Goal: Obtain resource: Download file/media

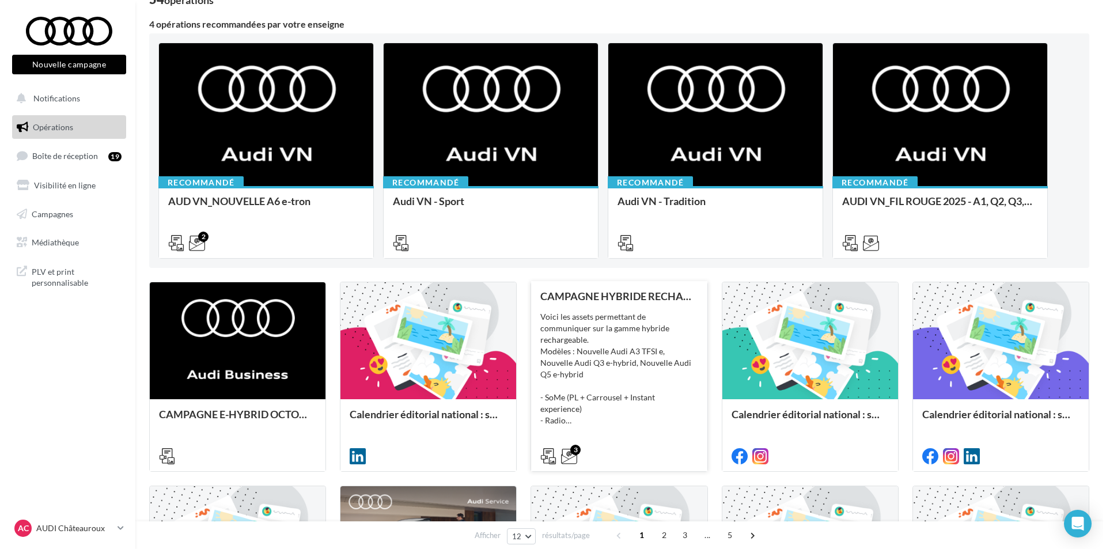
scroll to position [173, 0]
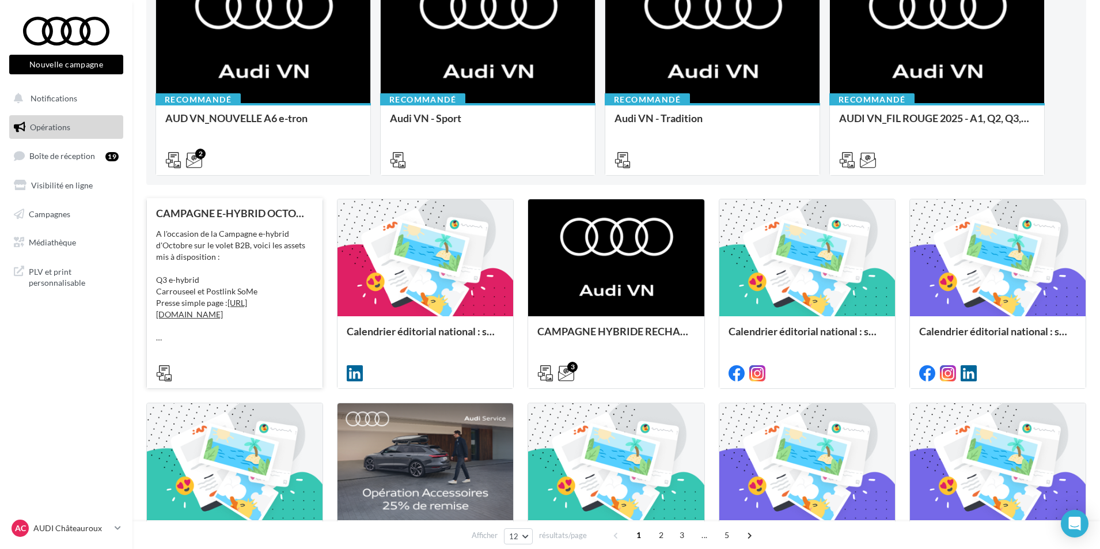
click at [249, 275] on div "A l'occasion de la Campagne e-hybrid d'Octobre sur le volet B2B, voici les asse…" at bounding box center [234, 285] width 157 height 115
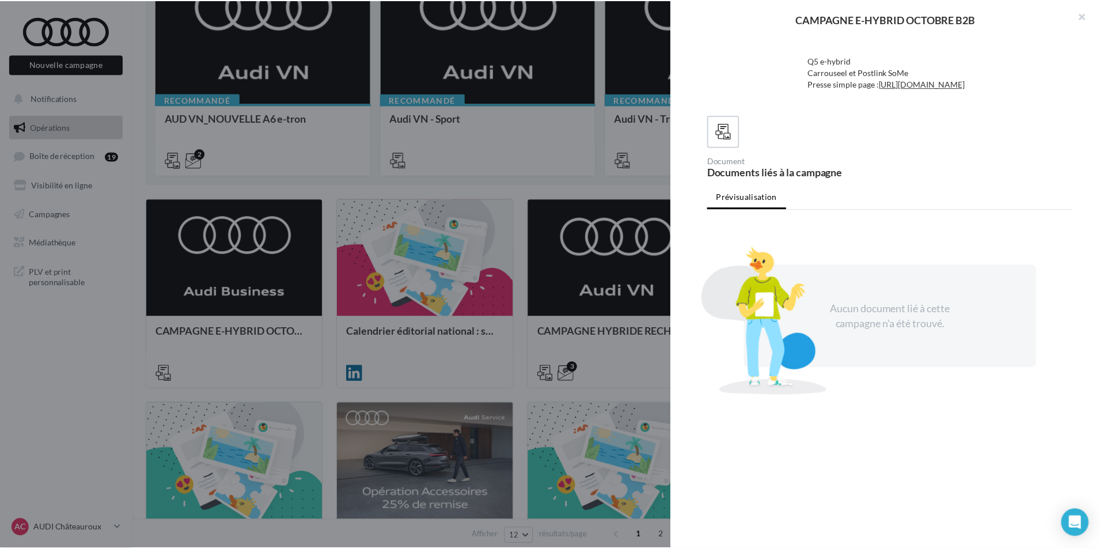
scroll to position [0, 0]
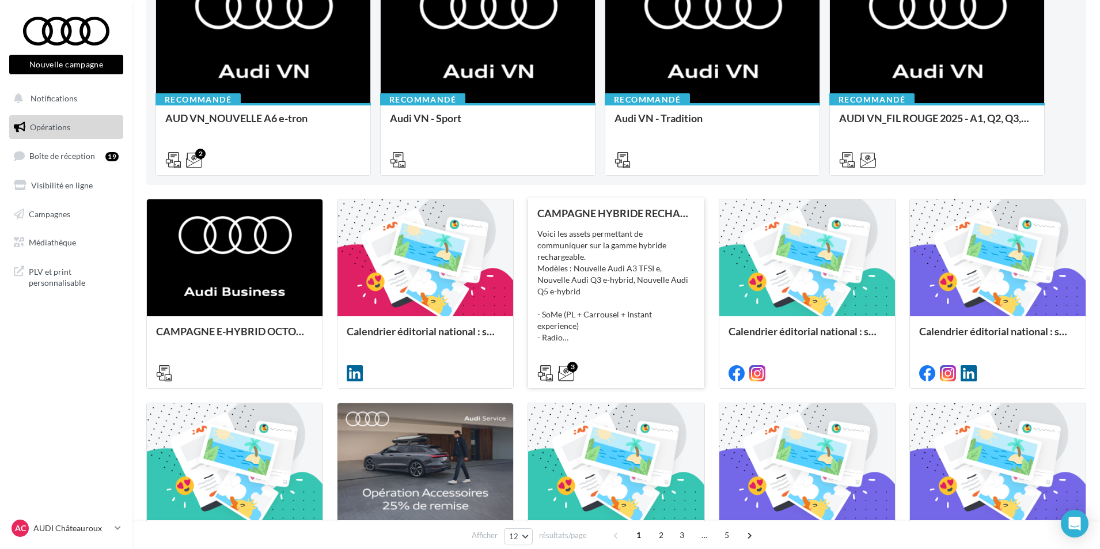
click at [565, 355] on br at bounding box center [565, 360] width 0 height 10
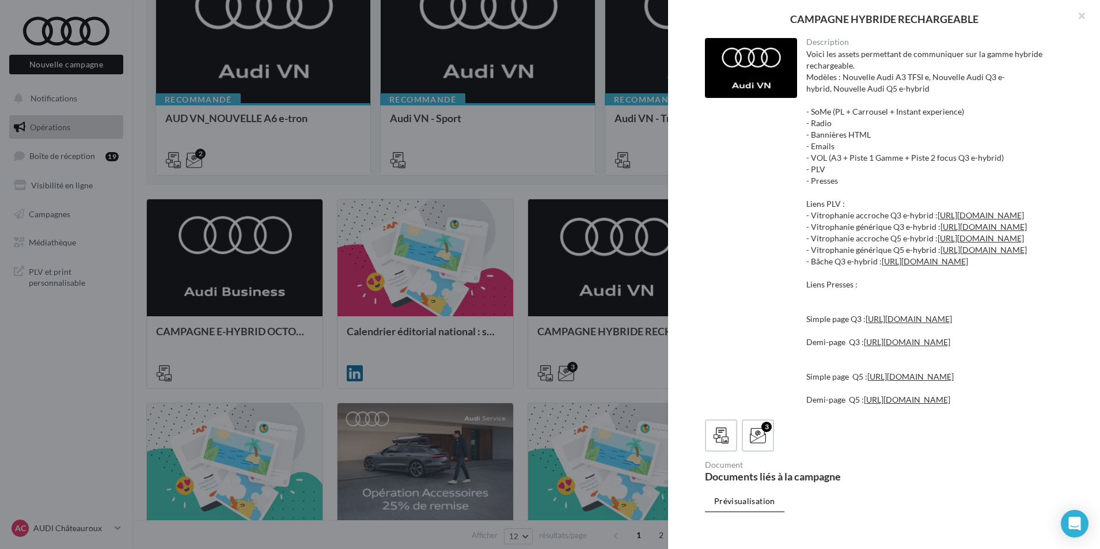
click at [431, 306] on div at bounding box center [550, 274] width 1100 height 549
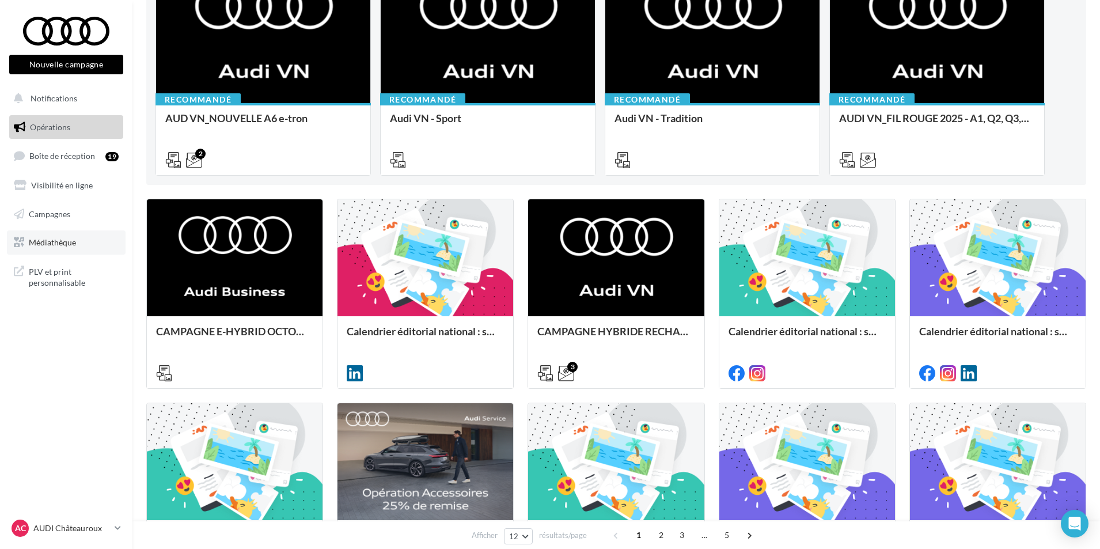
click at [45, 240] on span "Médiathèque" at bounding box center [52, 242] width 47 height 10
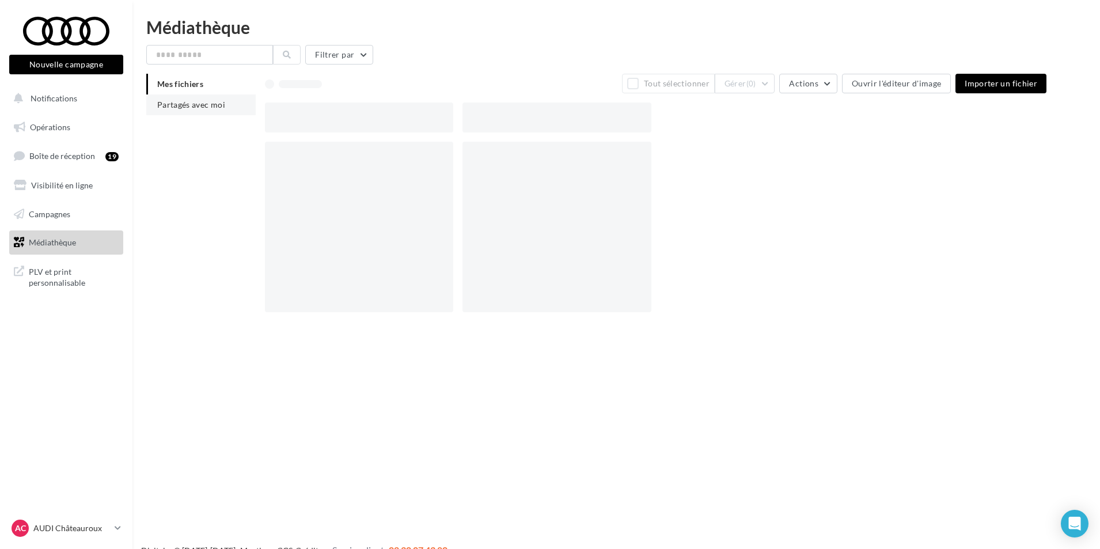
click at [197, 109] on li "Partagés avec moi" at bounding box center [200, 104] width 109 height 21
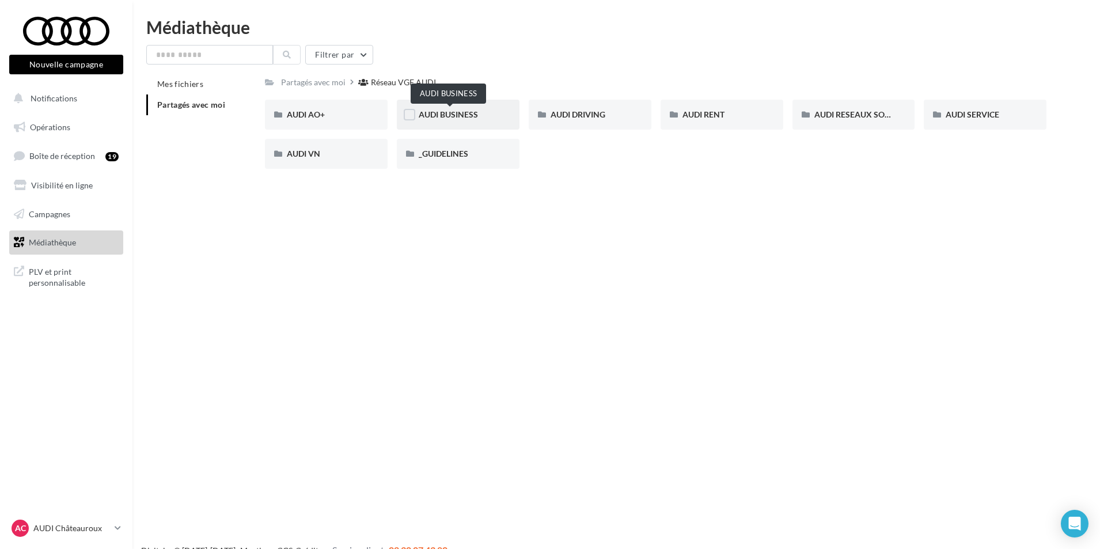
click at [478, 112] on span "AUDI BUSINESS" at bounding box center [448, 114] width 59 height 10
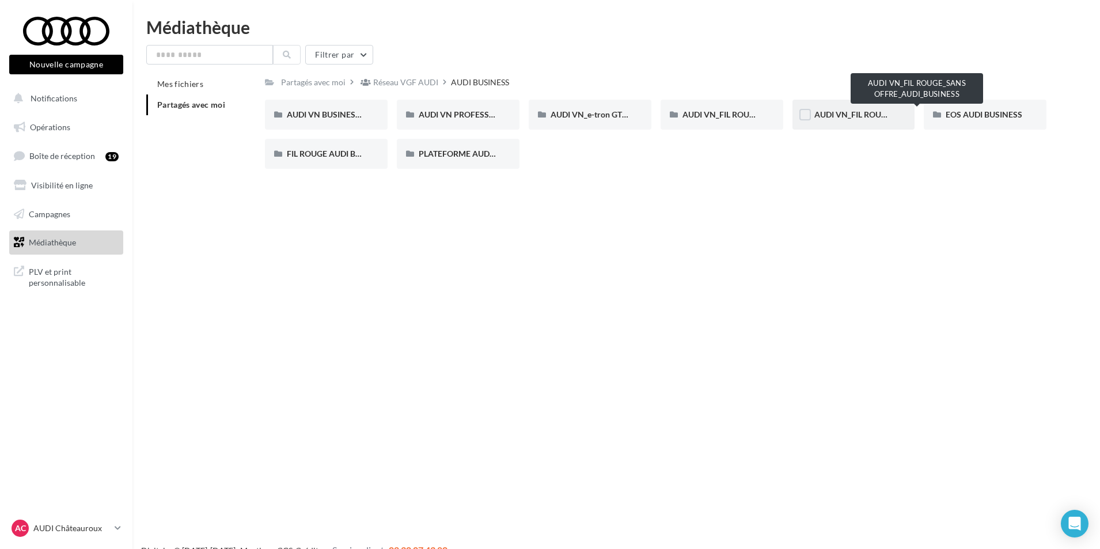
click at [840, 114] on span "AUDI VN_FIL ROUGE_SANS OFFRE_AUDI_BUSINESS" at bounding box center [910, 114] width 193 height 10
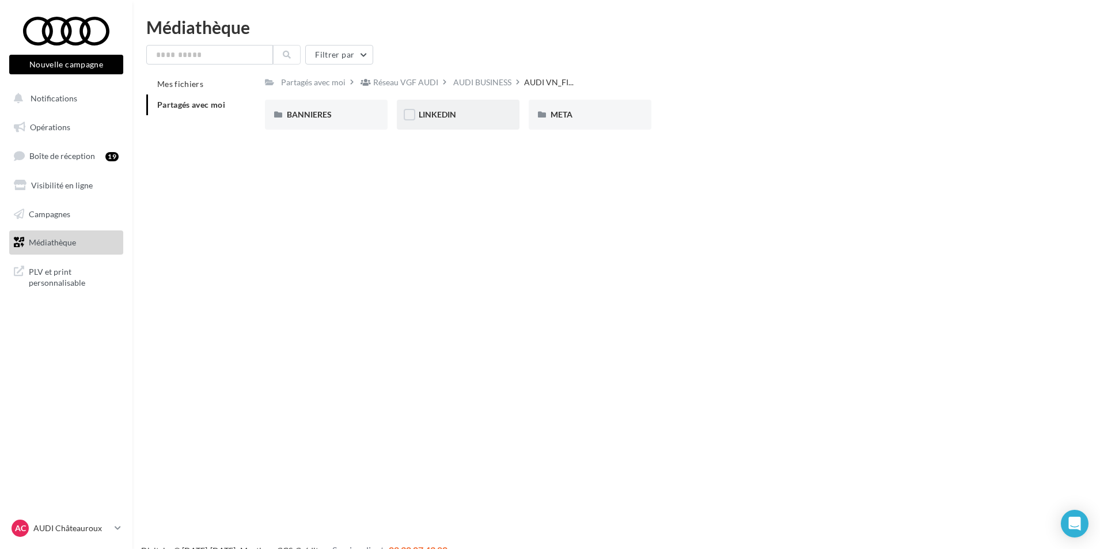
click at [477, 116] on div "LINKEDIN" at bounding box center [458, 115] width 79 height 12
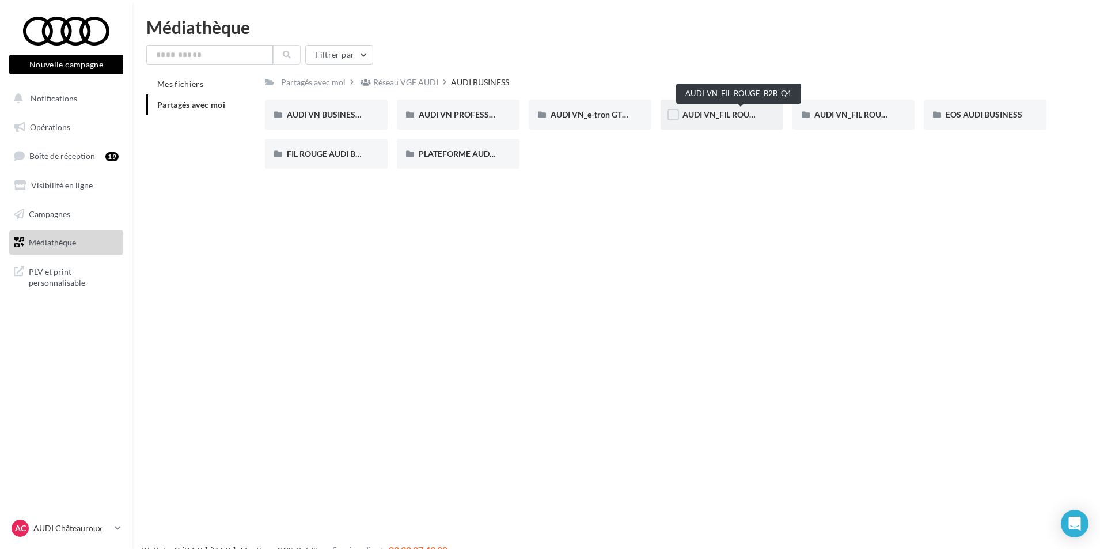
click at [754, 117] on span "AUDI VN_FIL ROUGE_B2B_Q4" at bounding box center [737, 114] width 110 height 10
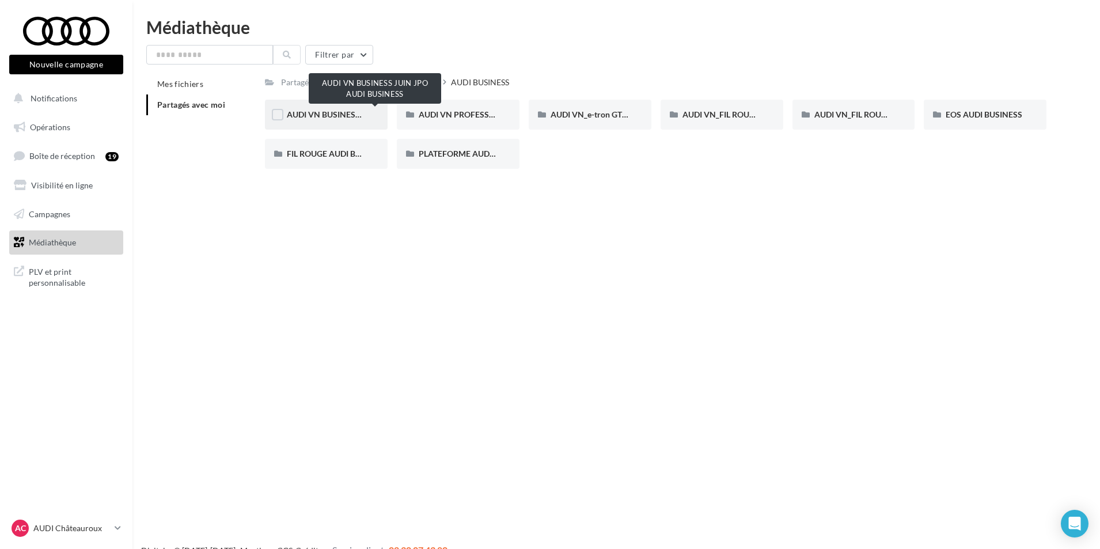
click at [324, 113] on span "AUDI VN BUSINESS JUIN JPO AUDI BUSINESS" at bounding box center [372, 114] width 170 height 10
click at [60, 132] on link "Opérations" at bounding box center [66, 127] width 119 height 24
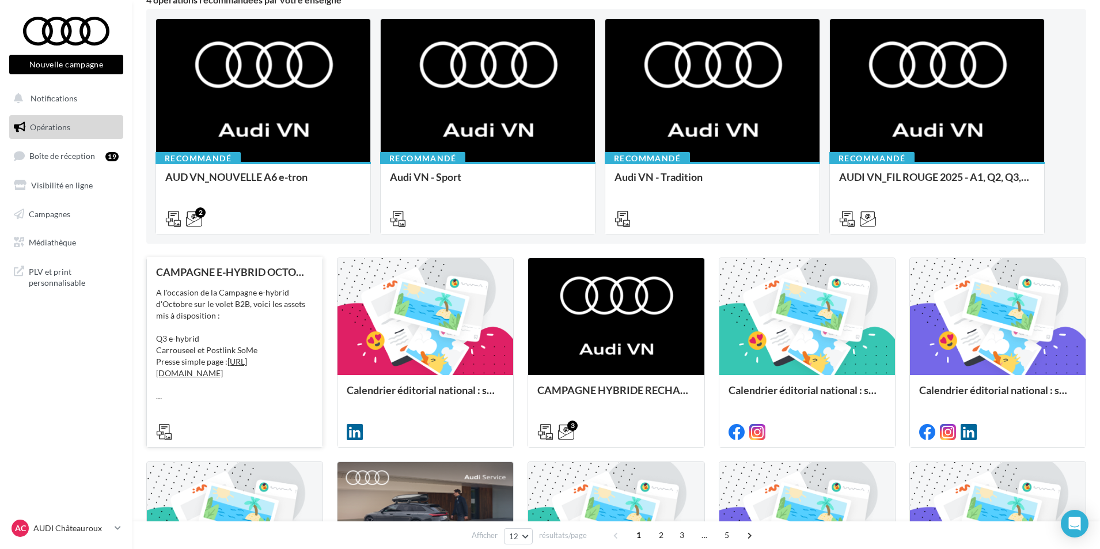
scroll to position [115, 0]
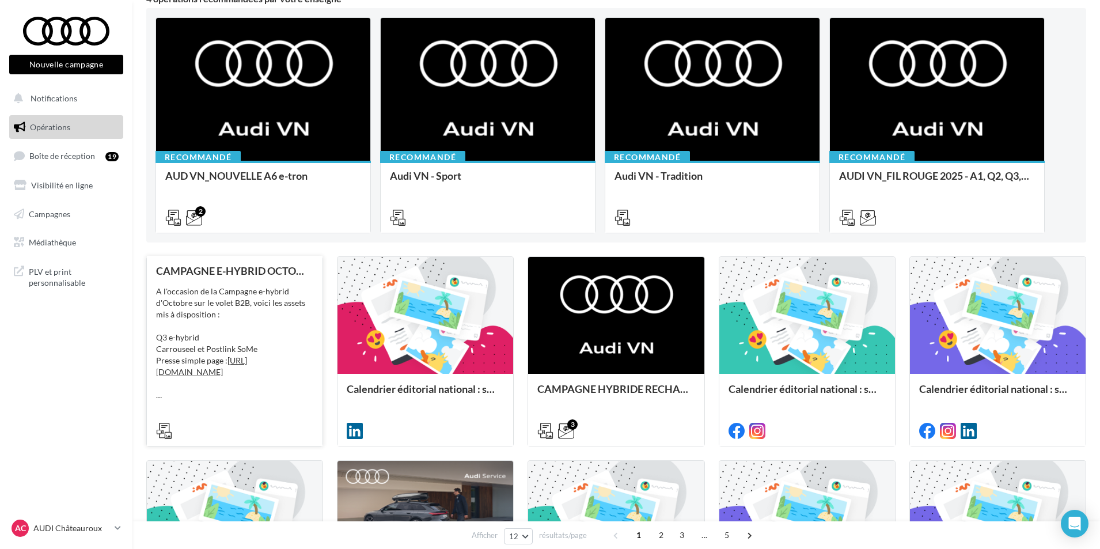
click at [261, 301] on div "A l'occasion de la Campagne e-hybrid d'Octobre sur le volet B2B, voici les asse…" at bounding box center [234, 343] width 157 height 115
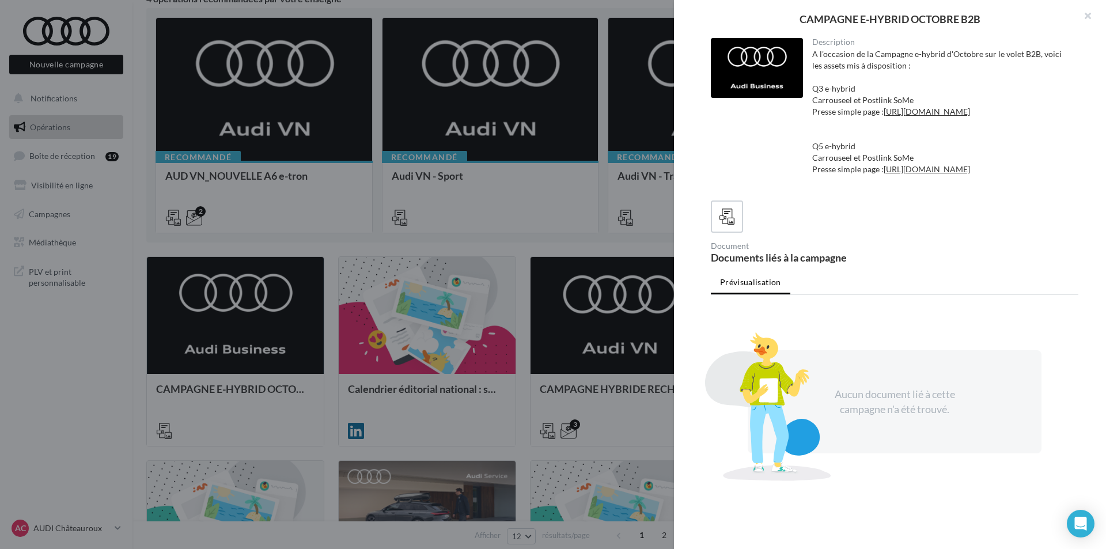
drag, startPoint x: 796, startPoint y: 19, endPoint x: 988, endPoint y: 17, distance: 192.3
click at [988, 17] on div "CAMPAGNE E-HYBRID OCTOBRE B2B" at bounding box center [889, 19] width 395 height 10
copy div "CAMPAGNE E-HYBRID OCTOBRE B2B"
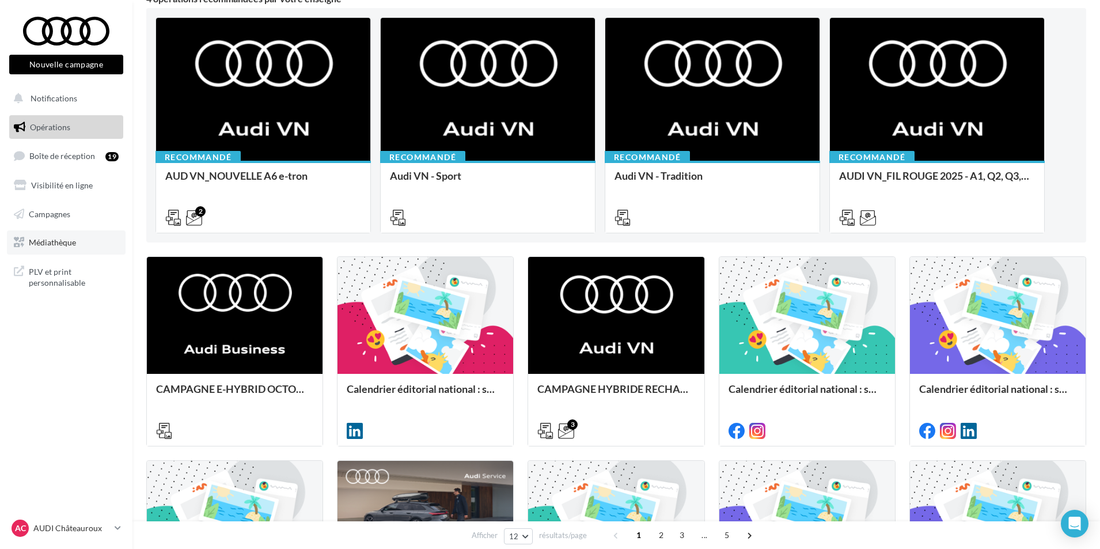
click at [84, 241] on link "Médiathèque" at bounding box center [66, 242] width 119 height 24
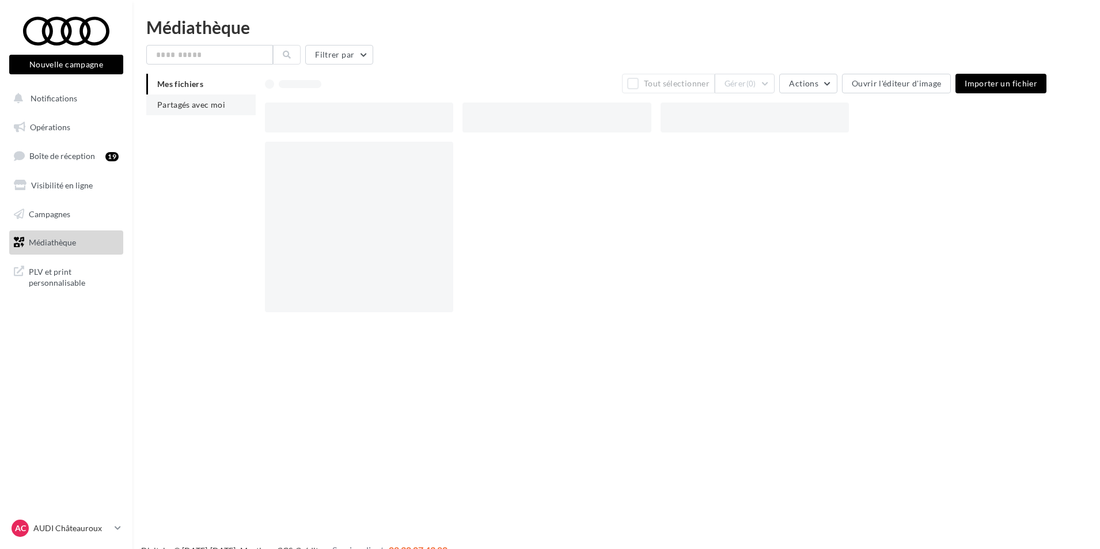
click at [202, 107] on span "Partagés avec moi" at bounding box center [191, 105] width 68 height 10
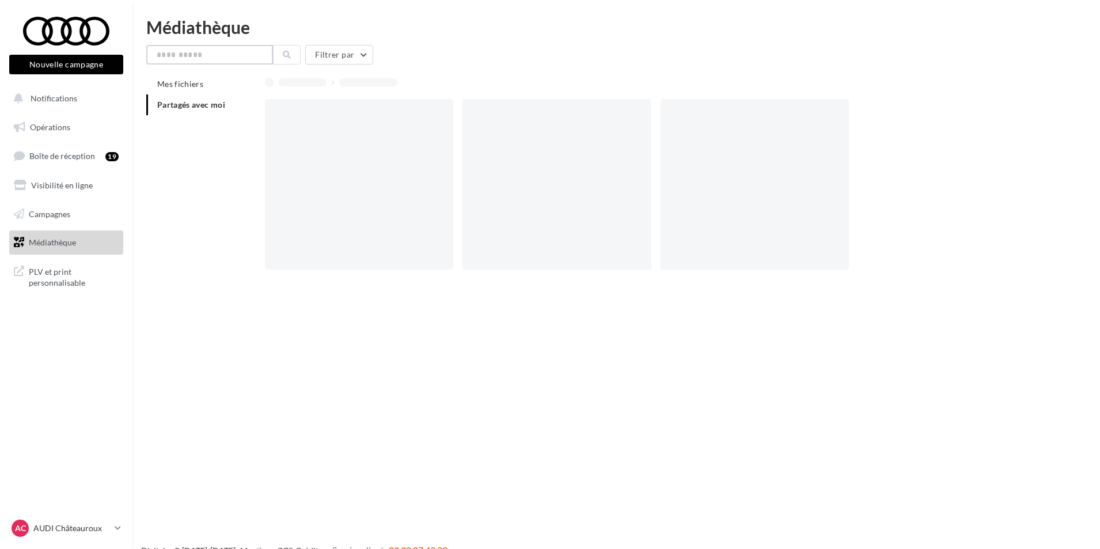
click at [196, 52] on input "text" at bounding box center [209, 55] width 127 height 20
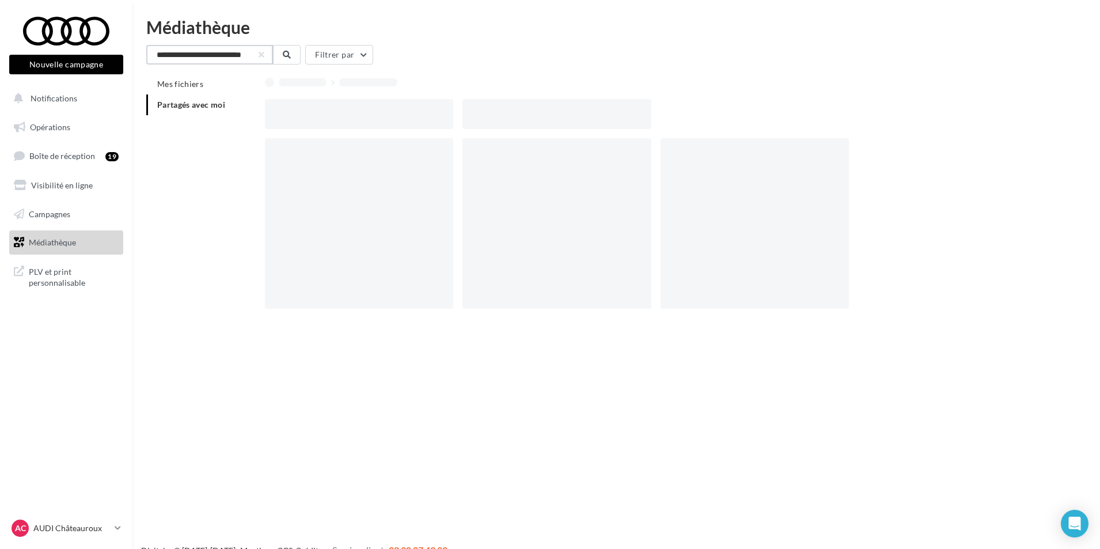
scroll to position [0, 37]
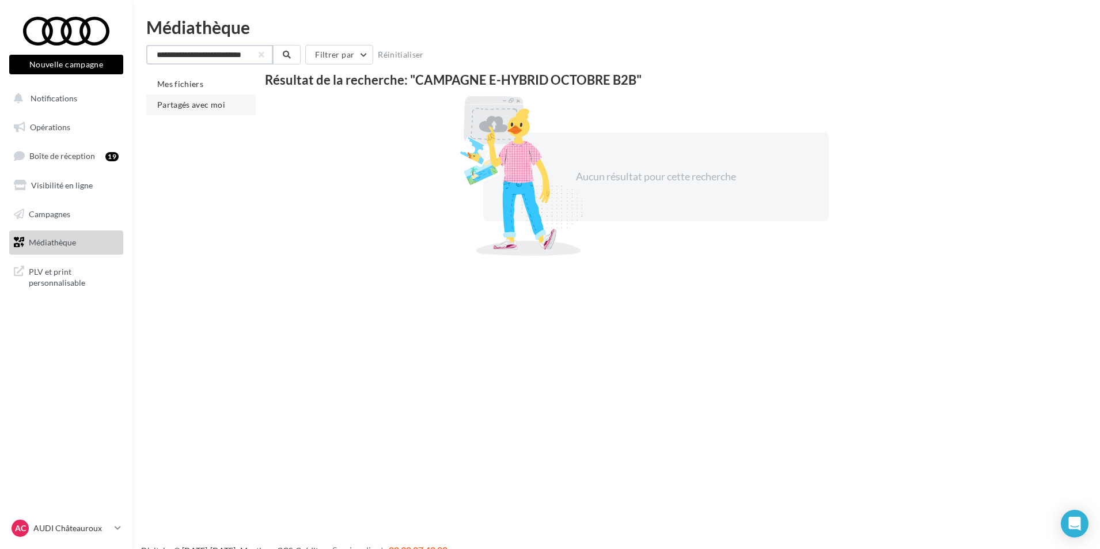
type input "**********"
click at [202, 102] on span "Partagés avec moi" at bounding box center [191, 105] width 68 height 10
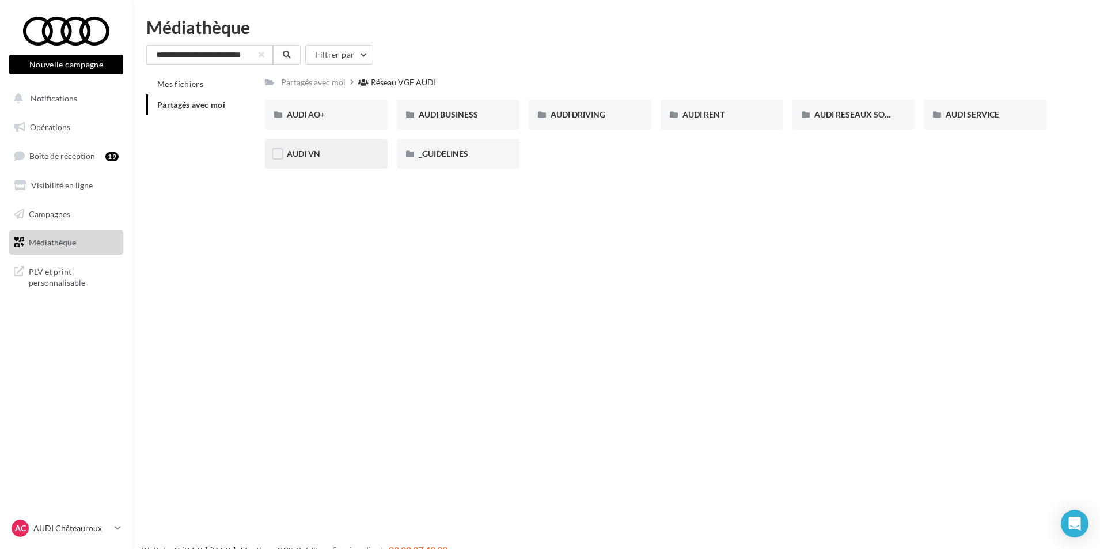
click at [374, 157] on div "AUDI VN" at bounding box center [326, 154] width 123 height 30
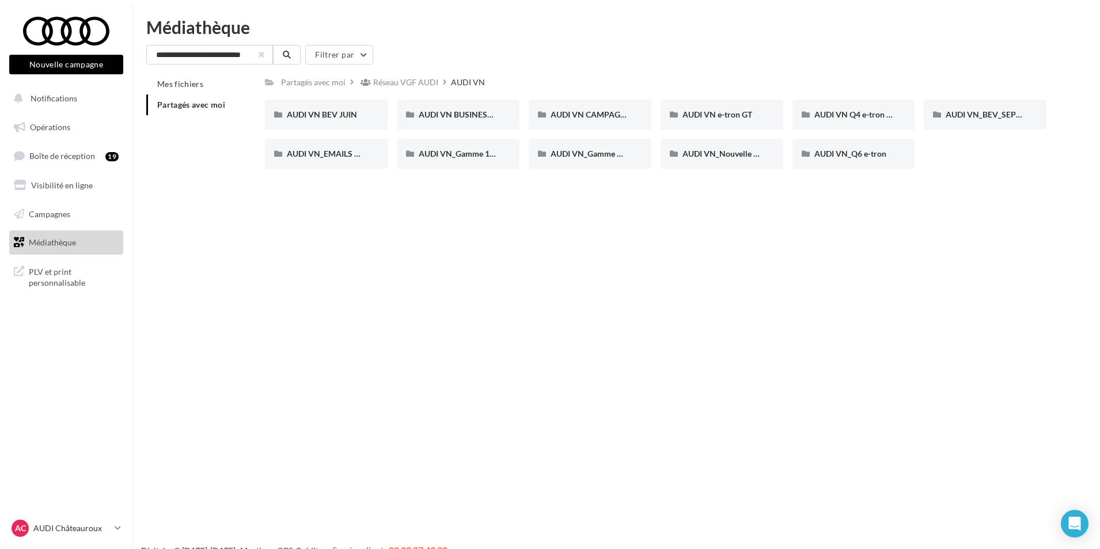
click at [259, 52] on button "button" at bounding box center [261, 54] width 5 height 5
click at [477, 111] on span "AUDI VN BUSINESS JUIN VN JPO" at bounding box center [480, 114] width 123 height 10
click at [596, 113] on span "AUDI VN CAMPAGNE HYBRIDE RECHARGEABLE" at bounding box center [640, 114] width 181 height 10
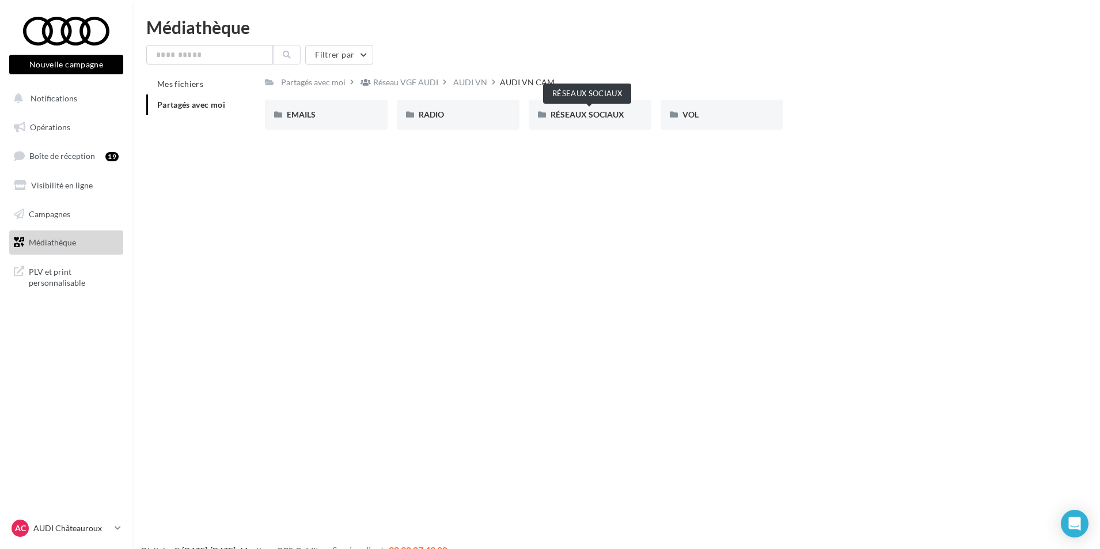
click at [595, 113] on span "RÉSEAUX SOCIAUX" at bounding box center [587, 114] width 74 height 10
click at [372, 113] on div "CARROUSEL" at bounding box center [326, 115] width 123 height 30
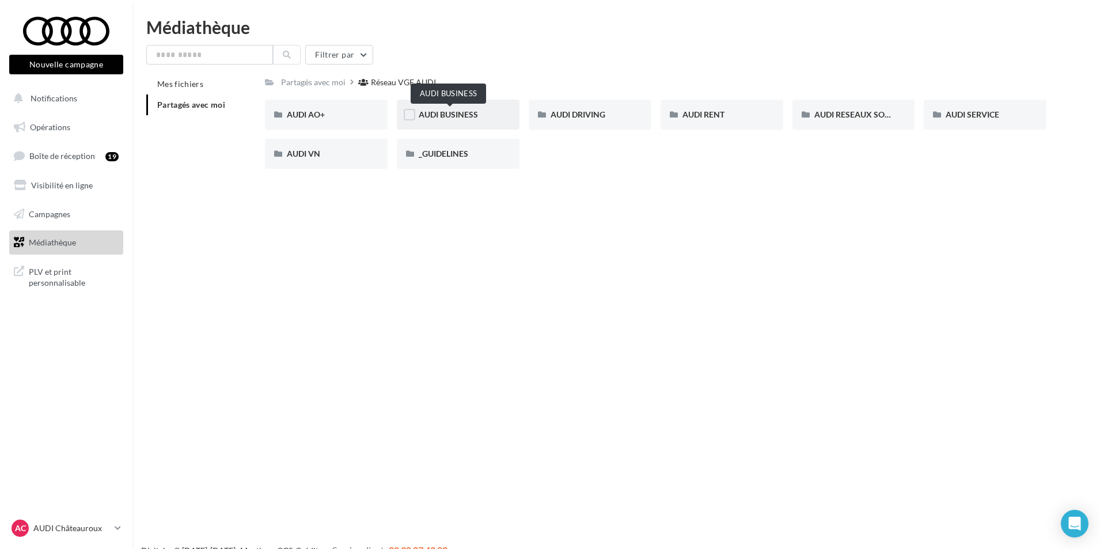
click at [474, 117] on span "AUDI BUSINESS" at bounding box center [448, 114] width 59 height 10
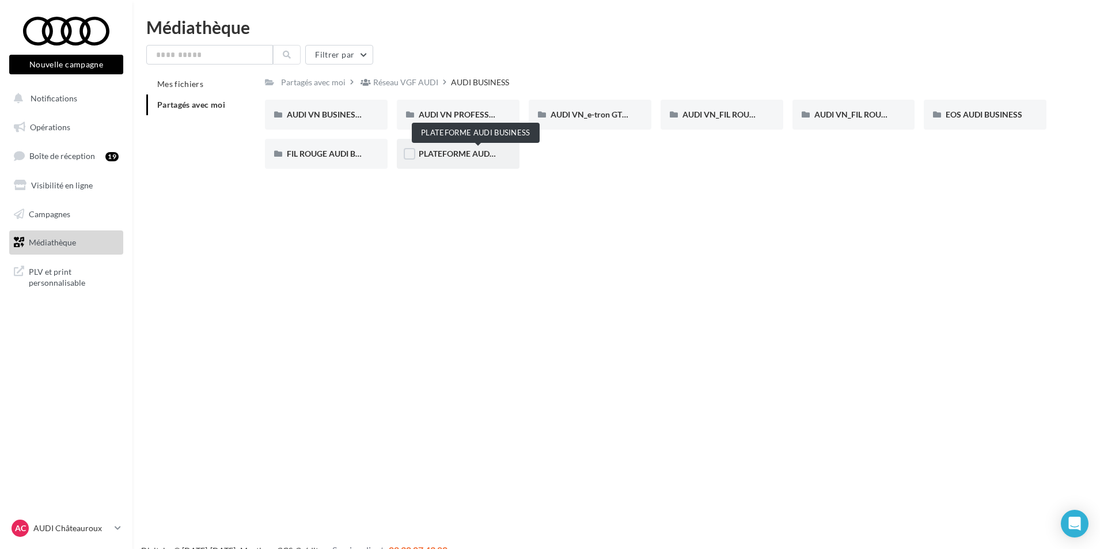
click at [451, 152] on span "PLATEFORME AUDI BUSINESS" at bounding box center [475, 154] width 113 height 10
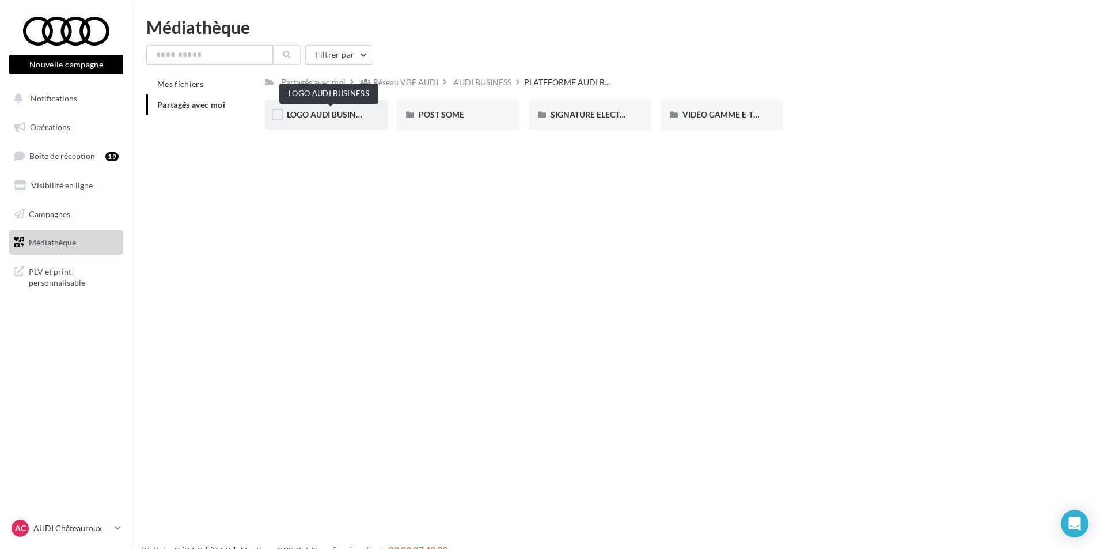
click at [361, 112] on span "LOGO AUDI BUSINESS" at bounding box center [328, 114] width 83 height 10
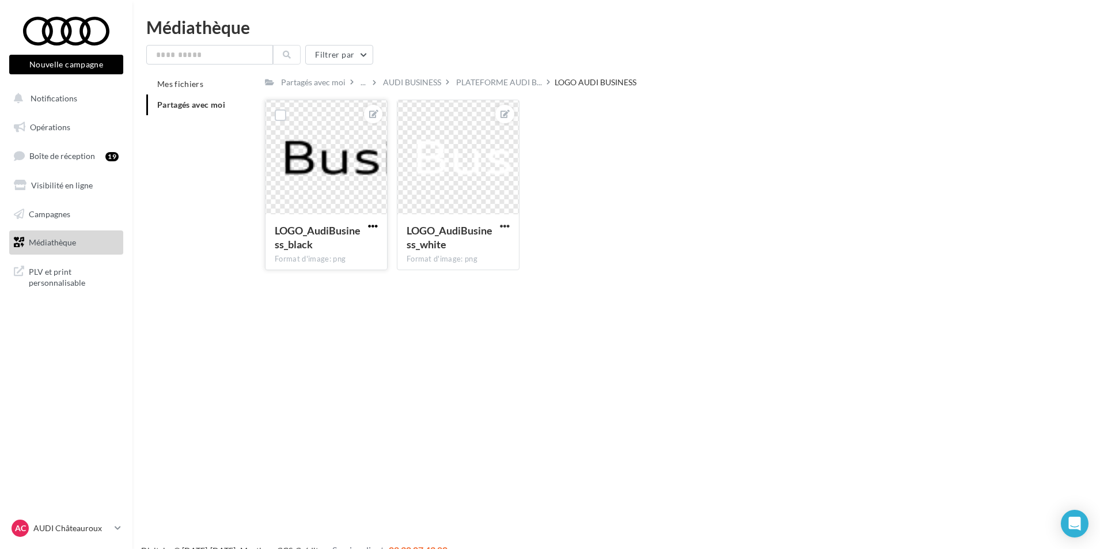
click at [375, 224] on span "button" at bounding box center [373, 226] width 10 height 10
click at [346, 276] on button "Télécharger" at bounding box center [320, 279] width 122 height 30
click at [508, 225] on span "button" at bounding box center [505, 226] width 10 height 10
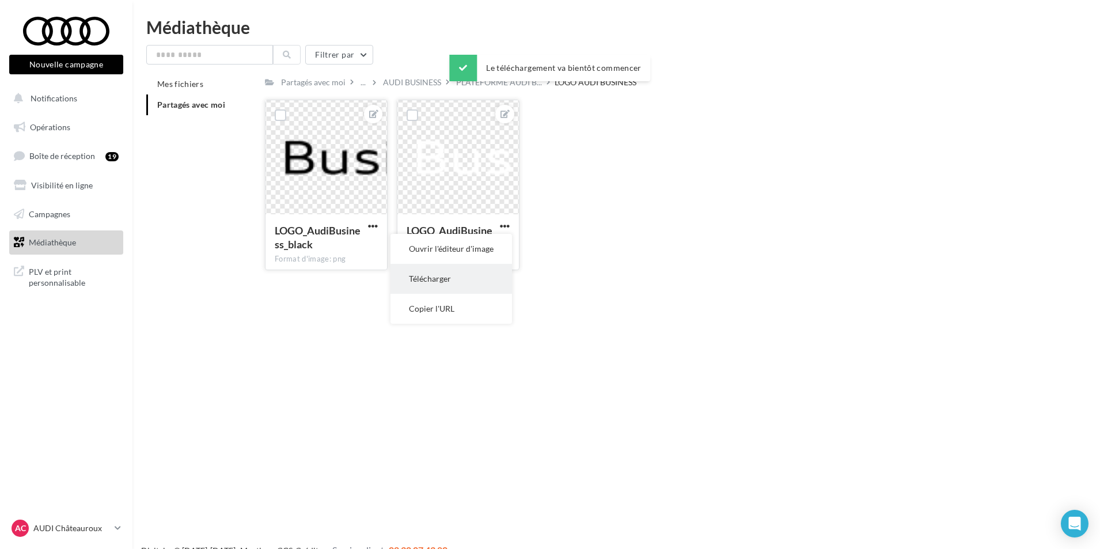
click at [488, 277] on button "Télécharger" at bounding box center [451, 279] width 122 height 30
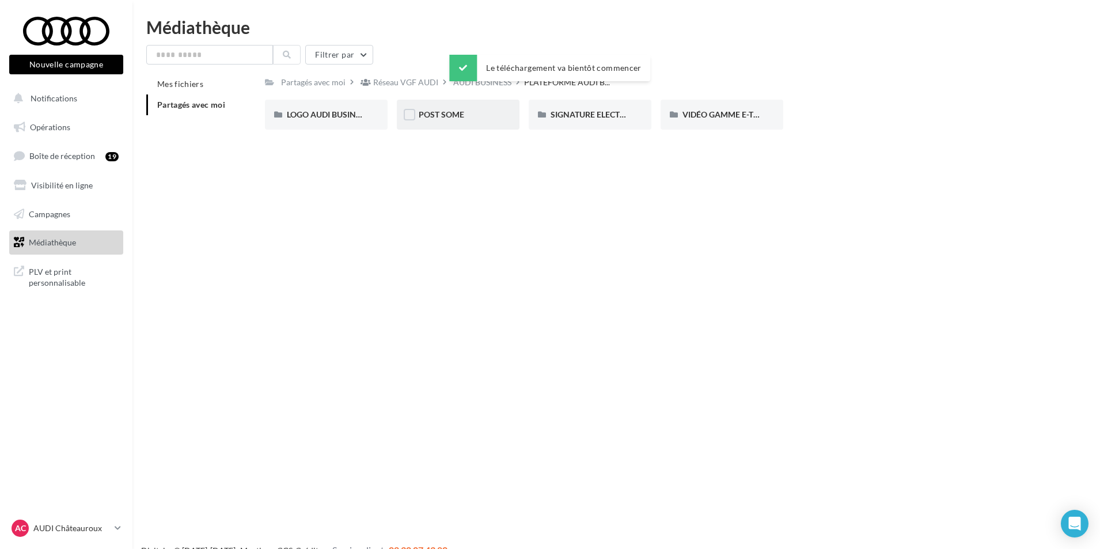
click at [441, 120] on div "POST SOME" at bounding box center [458, 115] width 79 height 12
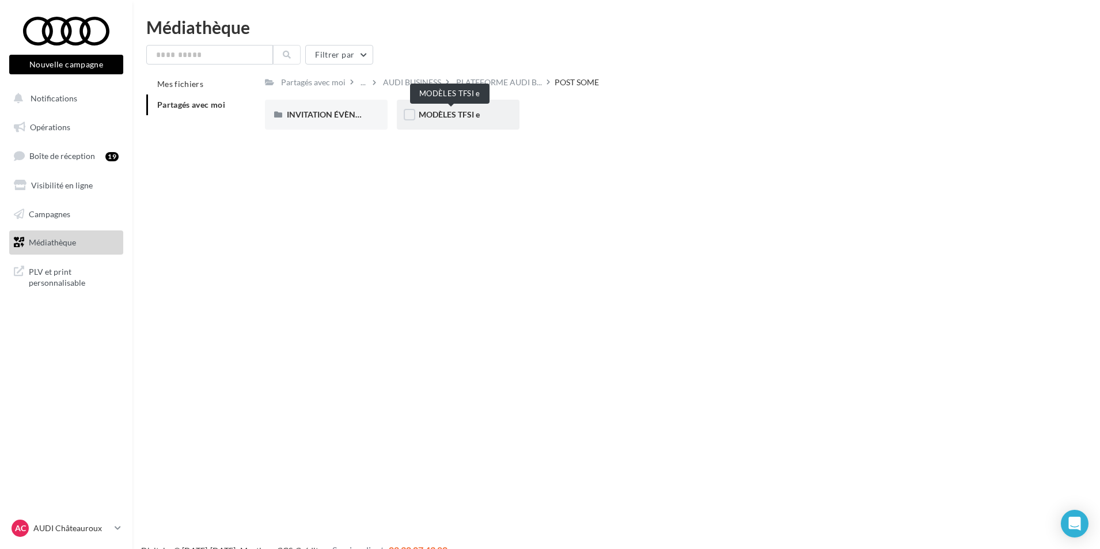
click at [453, 118] on span "MODÈLES TFSI e" at bounding box center [449, 114] width 61 height 10
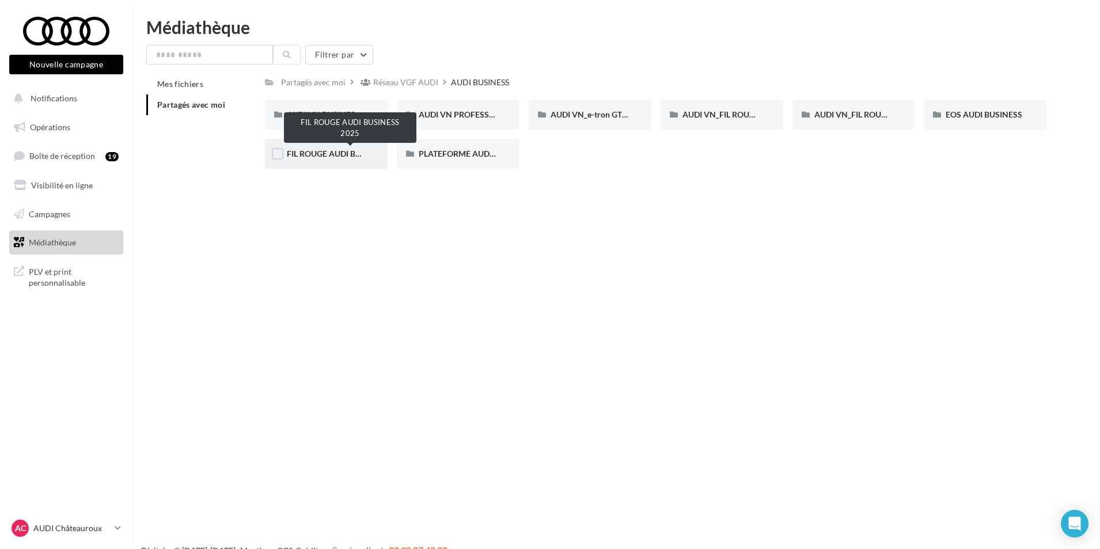
click at [348, 150] on span "FIL ROUGE AUDI BUSINESS 2025" at bounding box center [348, 154] width 122 height 10
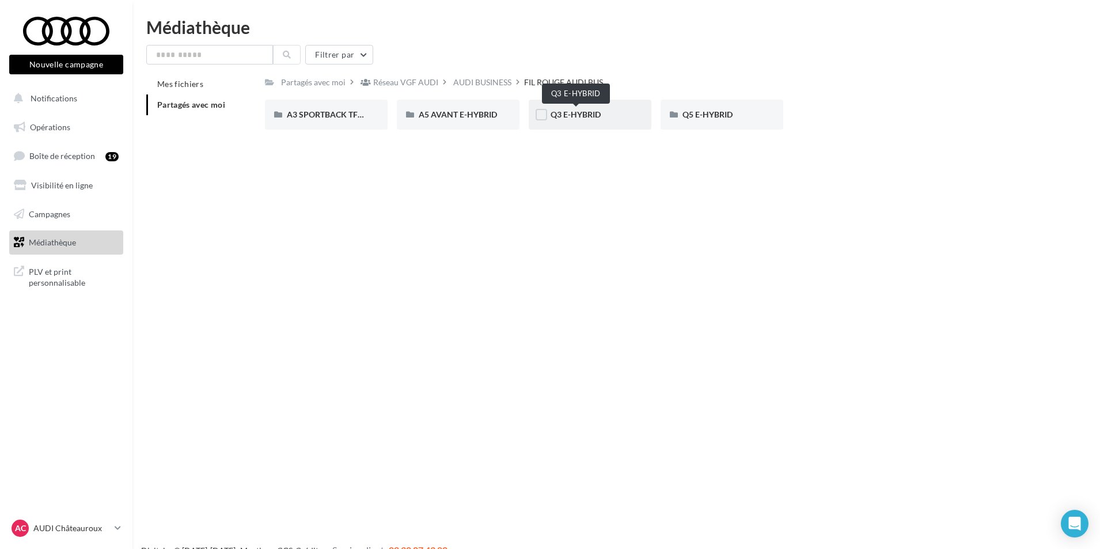
click at [599, 114] on span "Q3 E-HYBRID" at bounding box center [575, 114] width 50 height 10
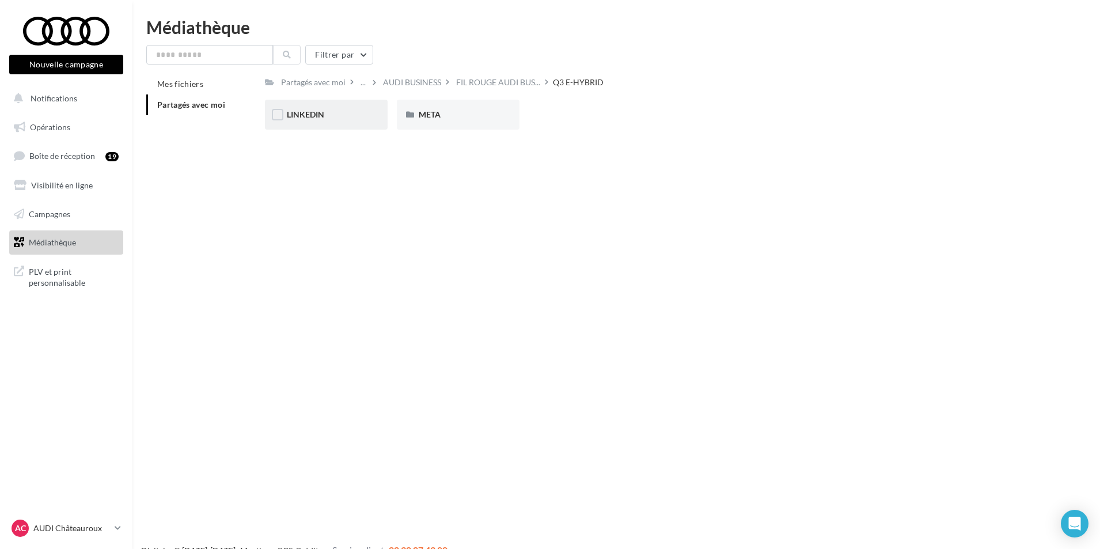
click at [336, 111] on div "LINKEDIN" at bounding box center [326, 115] width 79 height 12
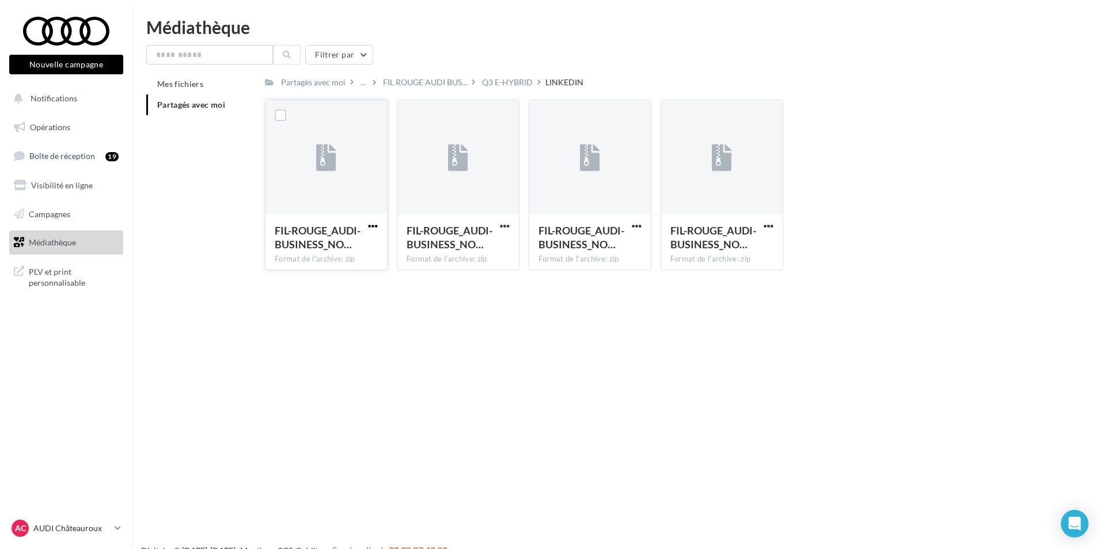
click at [375, 227] on span "button" at bounding box center [373, 226] width 10 height 10
click at [356, 249] on button "Télécharger" at bounding box center [322, 249] width 115 height 30
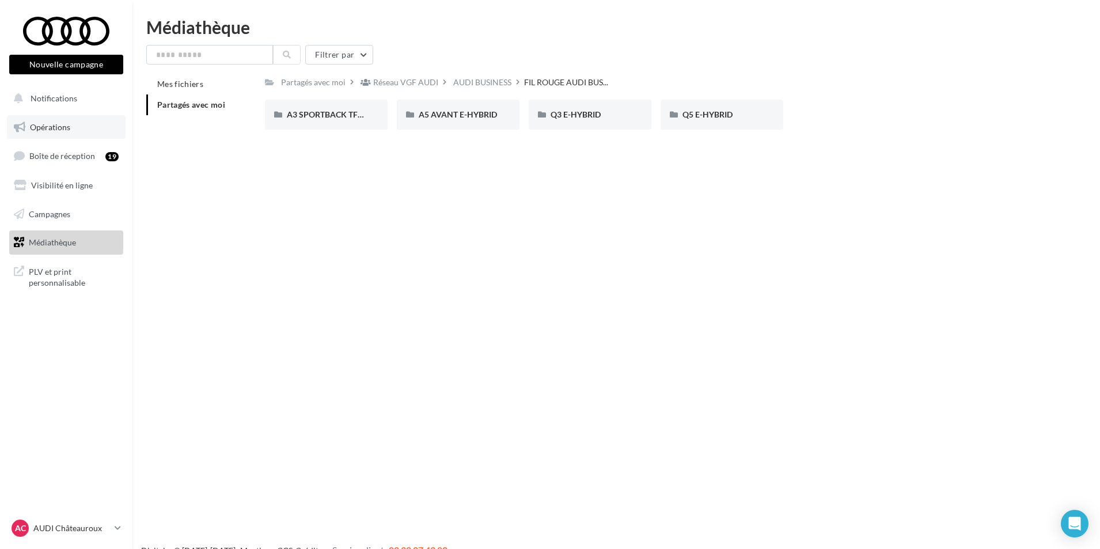
click at [50, 130] on span "Opérations" at bounding box center [50, 127] width 40 height 10
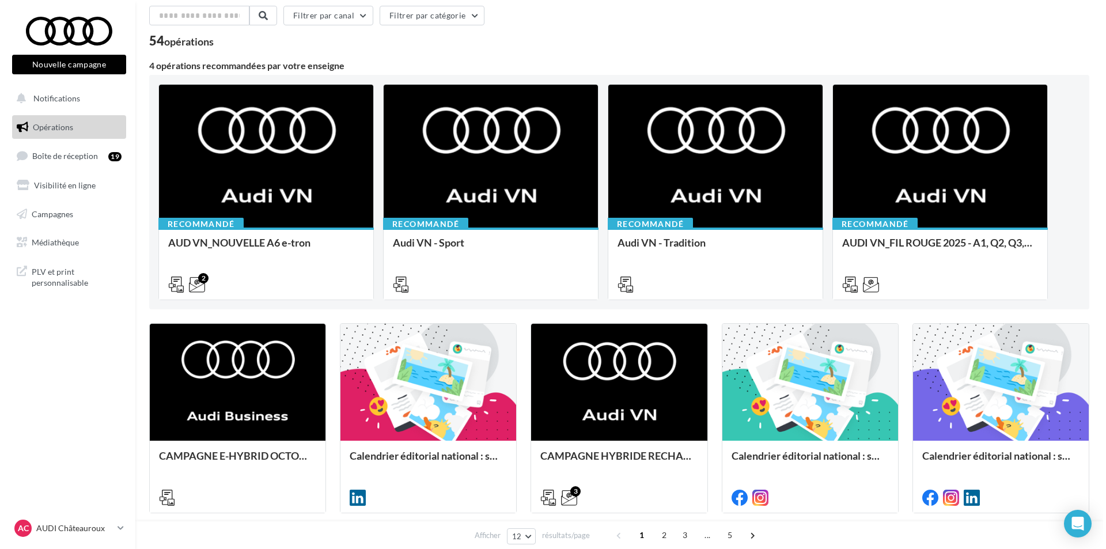
scroll to position [115, 0]
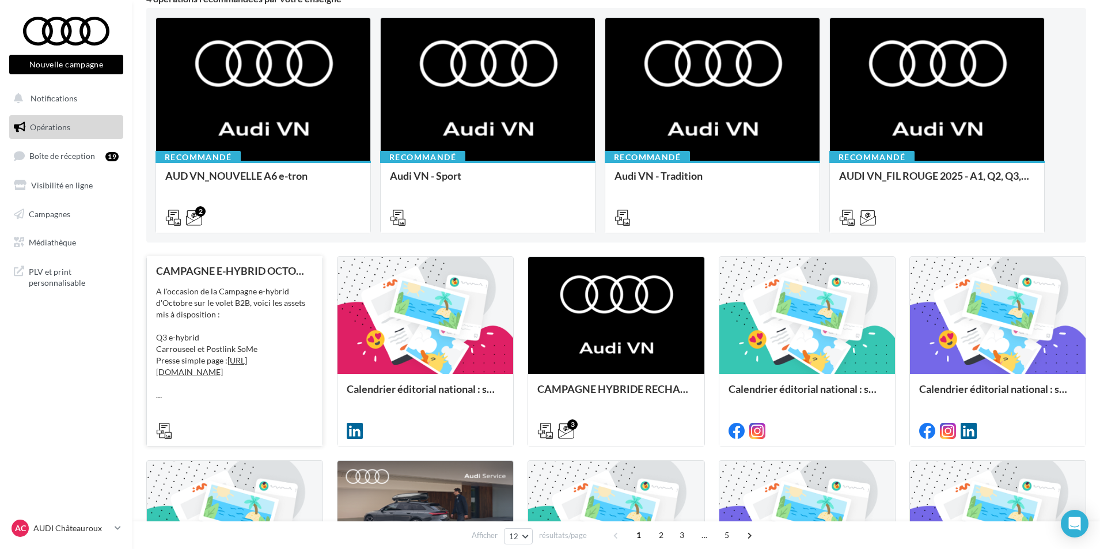
click at [253, 424] on div at bounding box center [234, 430] width 157 height 14
click at [165, 435] on icon at bounding box center [164, 431] width 16 height 16
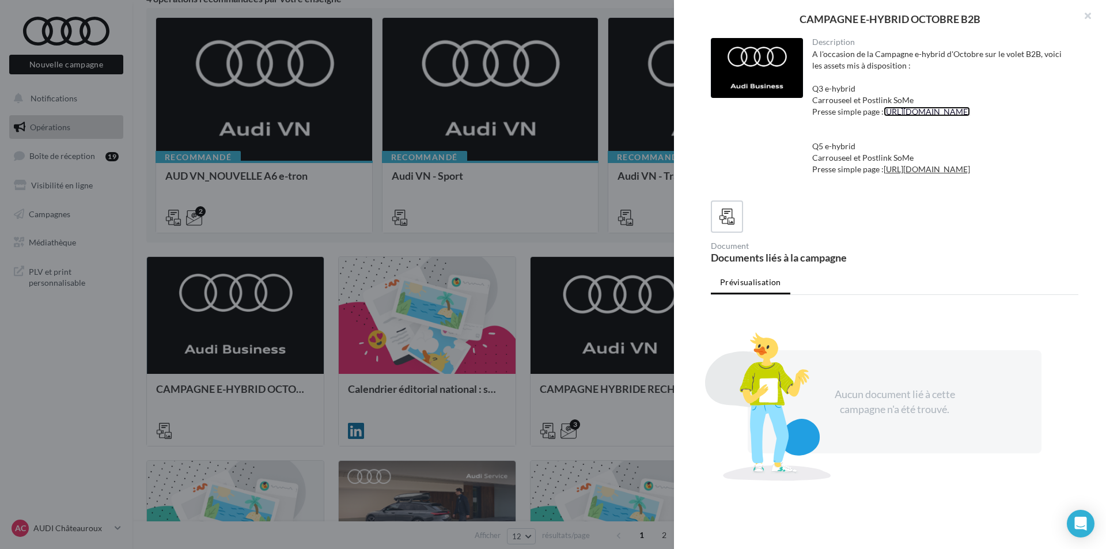
click at [883, 116] on link "https://audi.get-it-solutions.com/accueil/11210-.html?adtoken=f662818b11402c7d2…" at bounding box center [926, 112] width 86 height 10
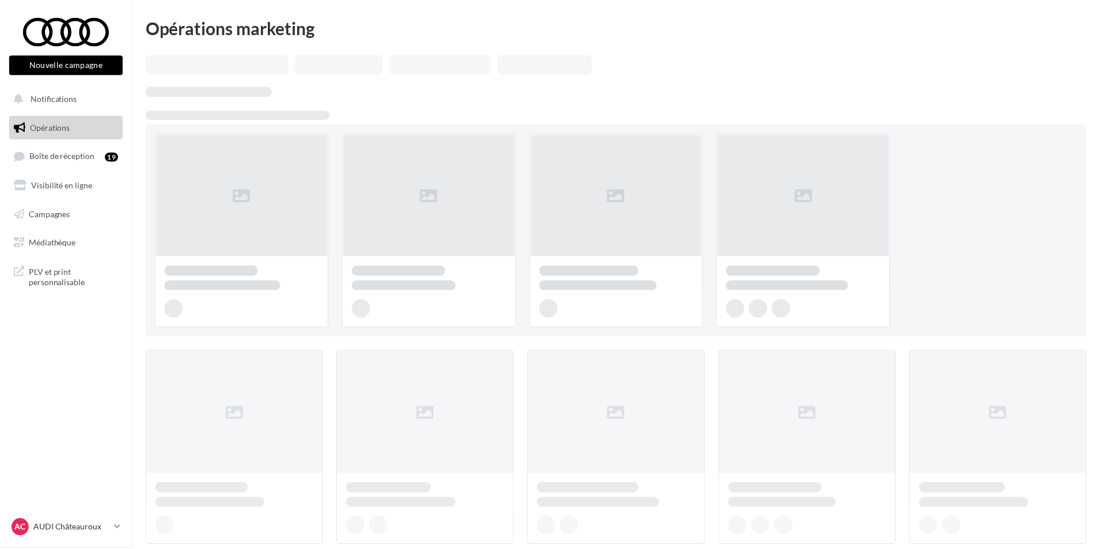
scroll to position [115, 0]
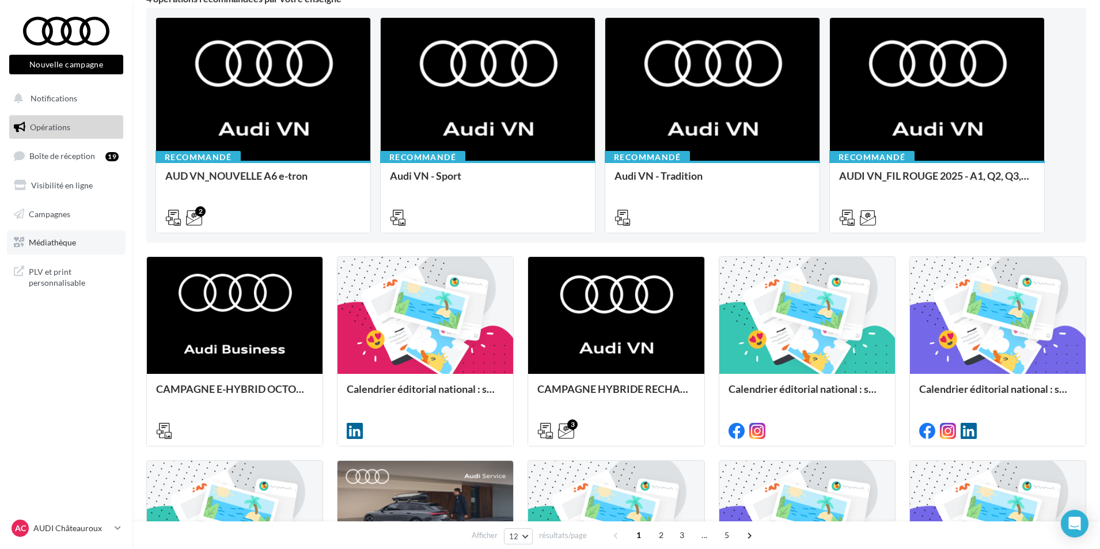
click at [64, 236] on link "Médiathèque" at bounding box center [66, 242] width 119 height 24
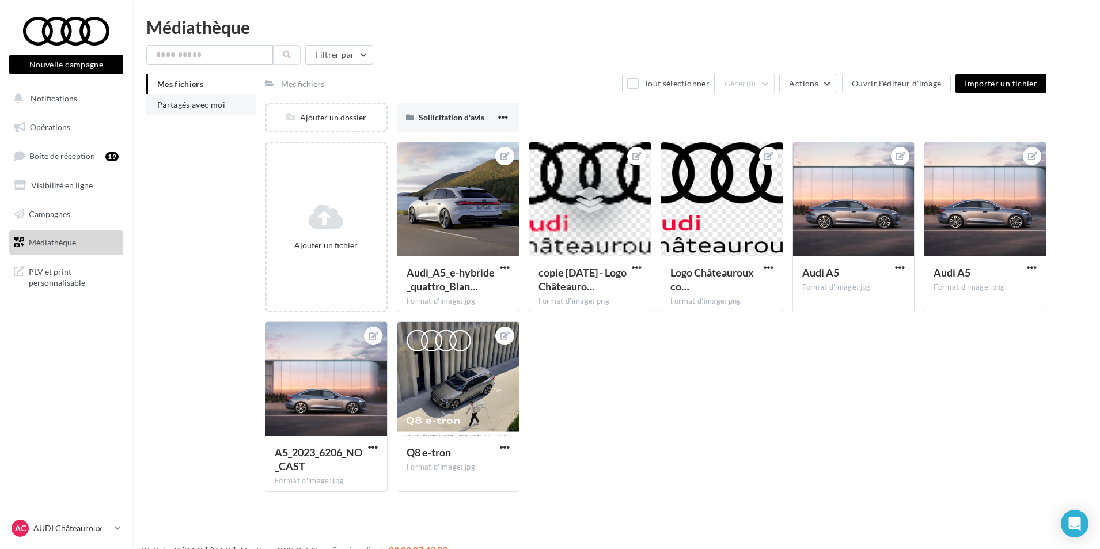
click at [198, 109] on span "Partagés avec moi" at bounding box center [191, 105] width 68 height 10
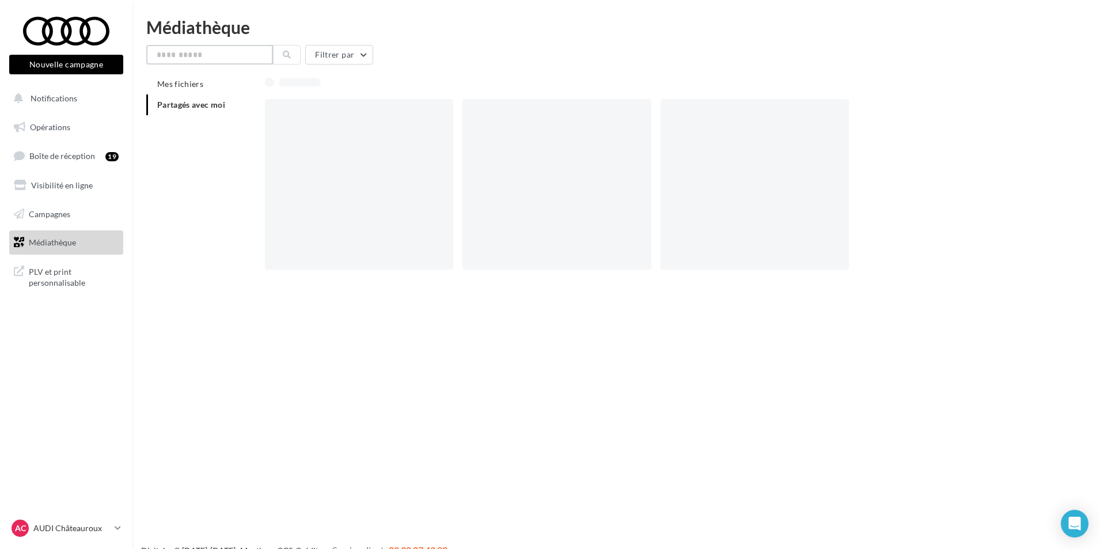
click at [204, 52] on input "text" at bounding box center [209, 55] width 127 height 20
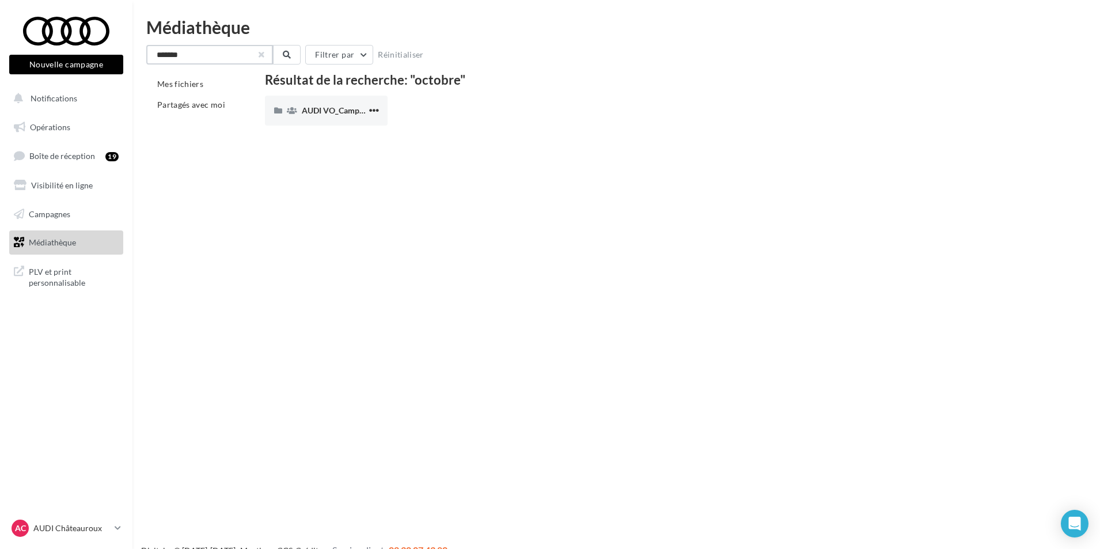
type input "*******"
click at [263, 53] on button "button" at bounding box center [261, 54] width 5 height 5
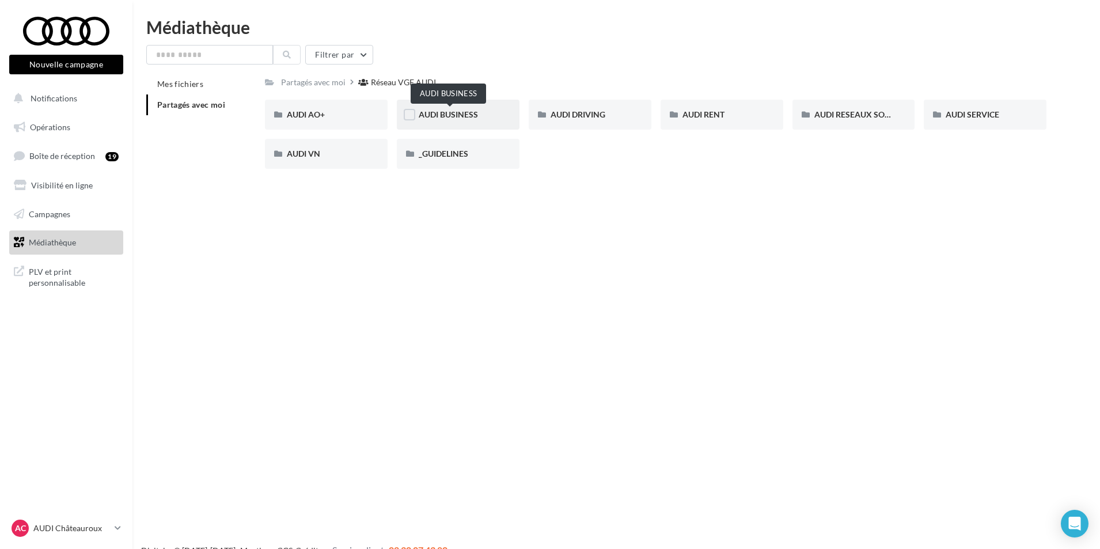
click at [457, 112] on span "AUDI BUSINESS" at bounding box center [448, 114] width 59 height 10
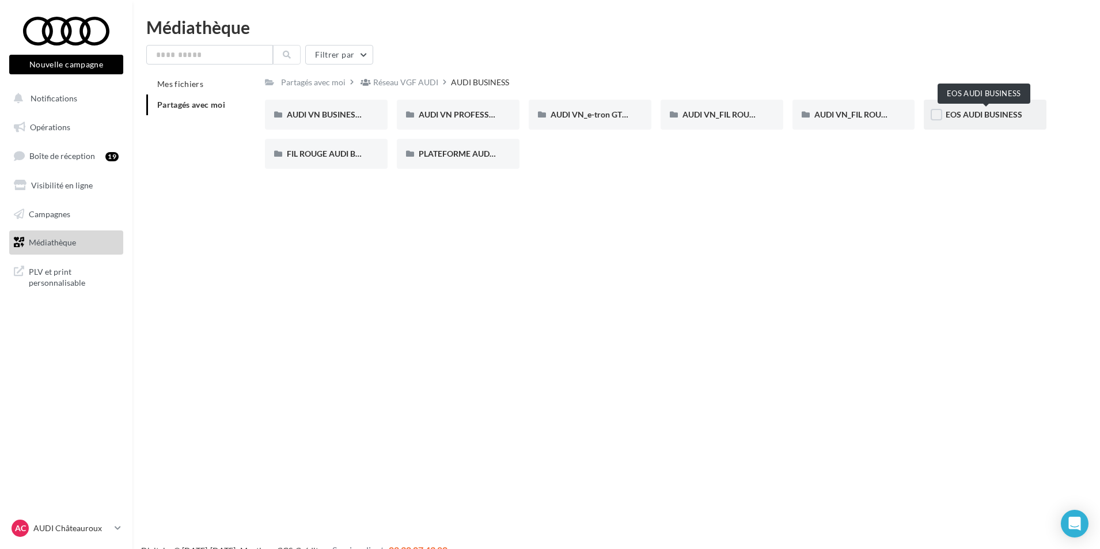
click at [966, 113] on span "EOS AUDI BUSINESS" at bounding box center [984, 114] width 77 height 10
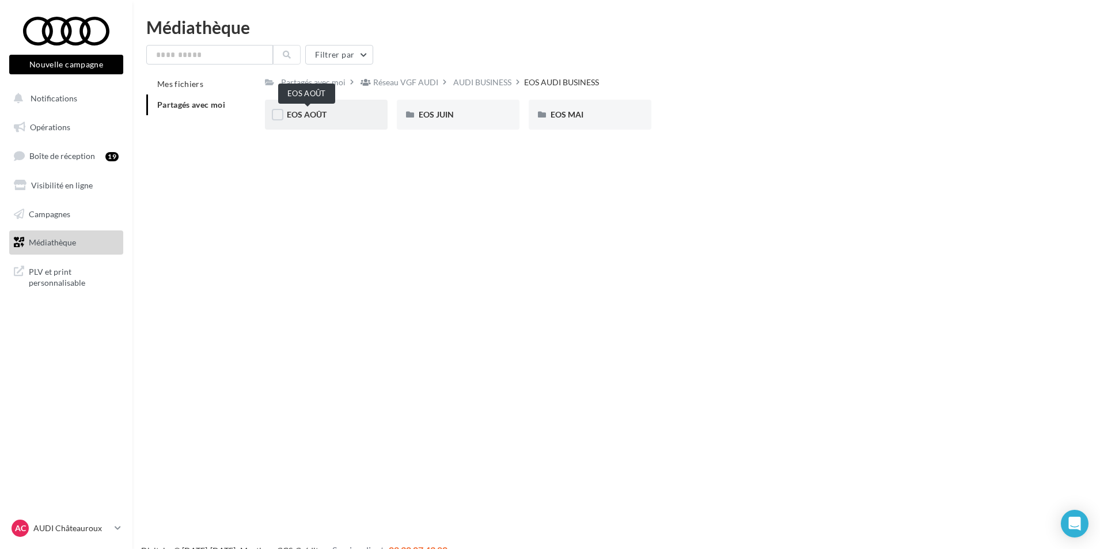
click at [301, 114] on span "EOS AOÛT" at bounding box center [307, 114] width 40 height 10
click at [381, 114] on div "NOUVELLE Q3 SPORTBACK" at bounding box center [326, 115] width 123 height 30
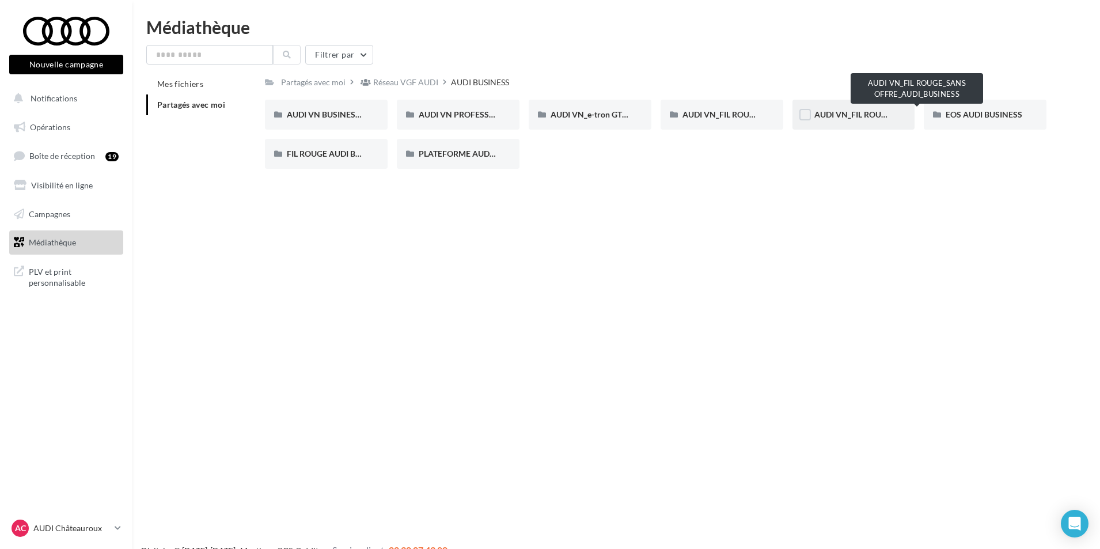
click at [853, 114] on span "AUDI VN_FIL ROUGE_SANS OFFRE_AUDI_BUSINESS" at bounding box center [910, 114] width 193 height 10
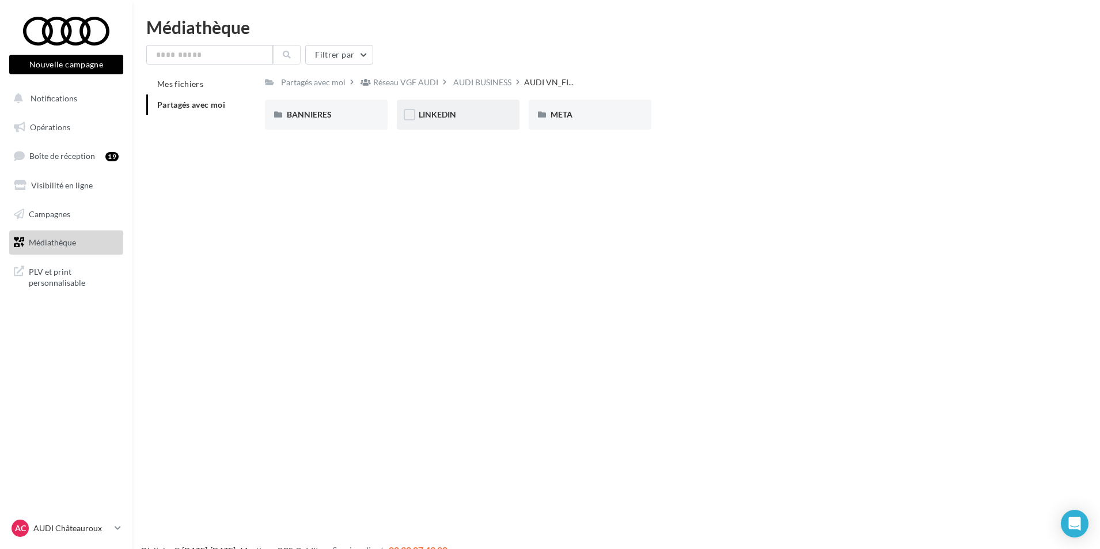
click at [461, 115] on div "LINKEDIN" at bounding box center [458, 115] width 79 height 12
click at [454, 120] on div "Nouvelle A6 e-tron" at bounding box center [458, 115] width 79 height 12
click at [79, 529] on p "AUDI Châteauroux" at bounding box center [71, 528] width 77 height 12
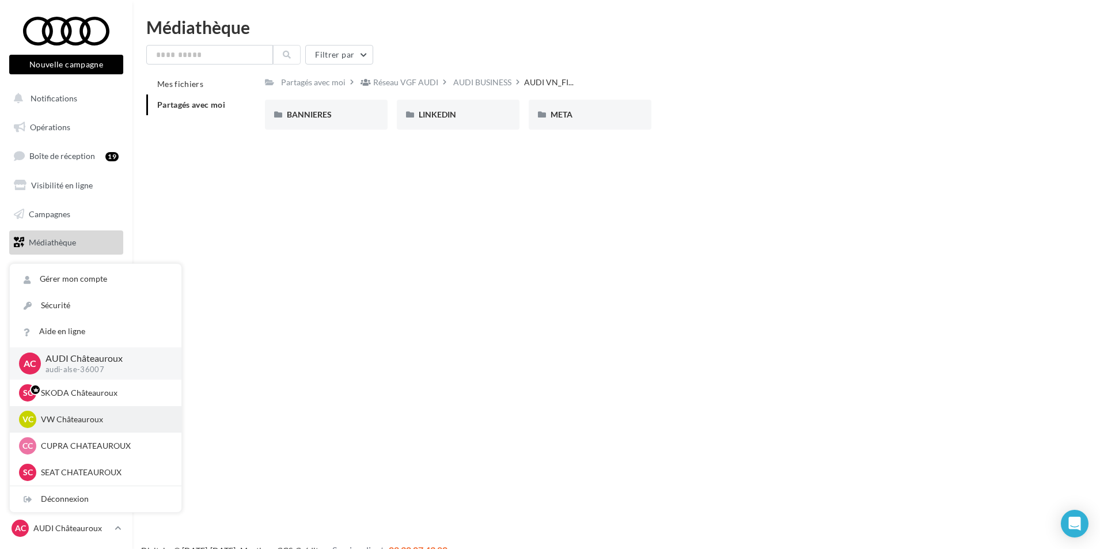
click at [127, 415] on p "VW Châteauroux" at bounding box center [104, 419] width 127 height 12
